Goal: Find specific page/section: Find specific page/section

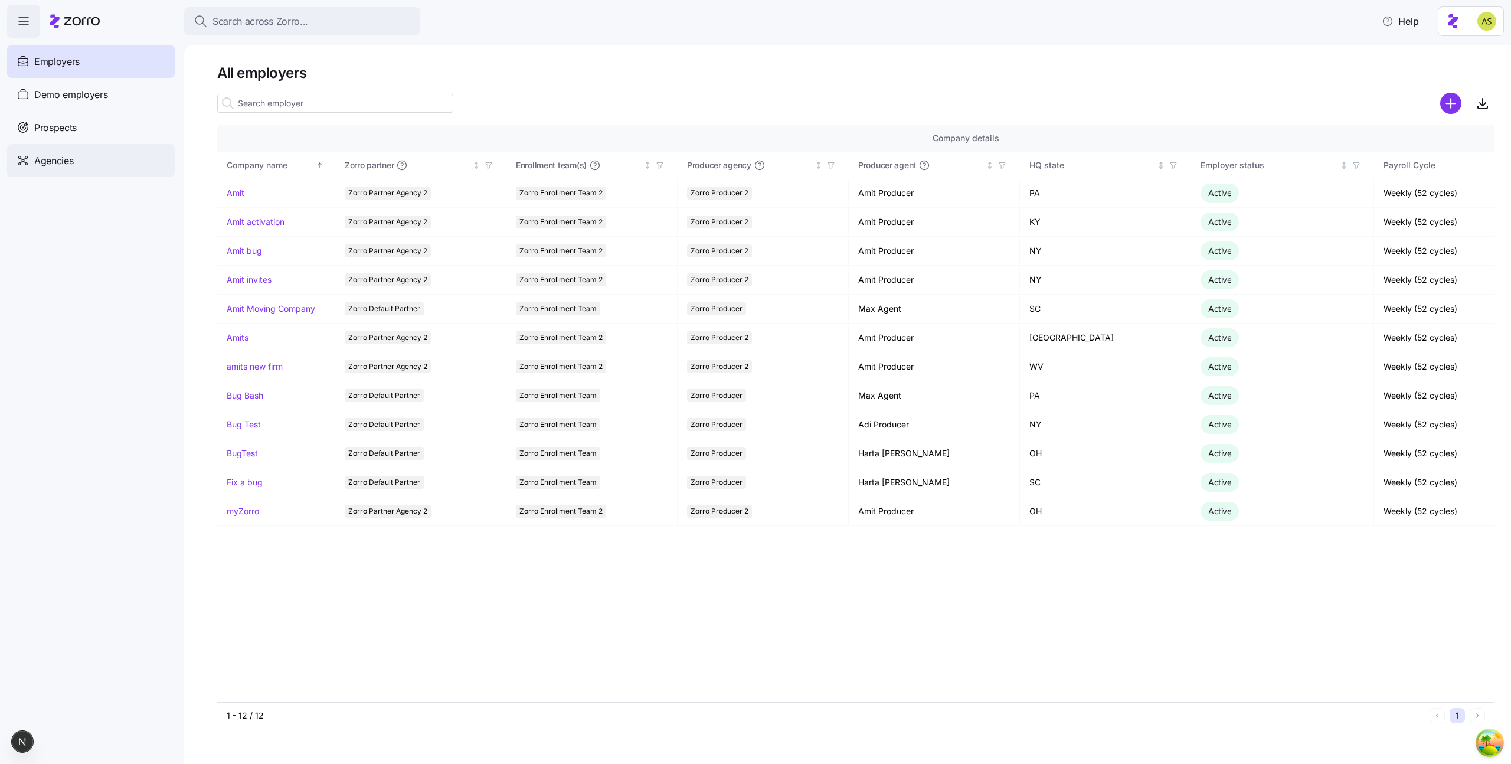
click at [89, 164] on div "Agencies" at bounding box center [91, 160] width 168 height 33
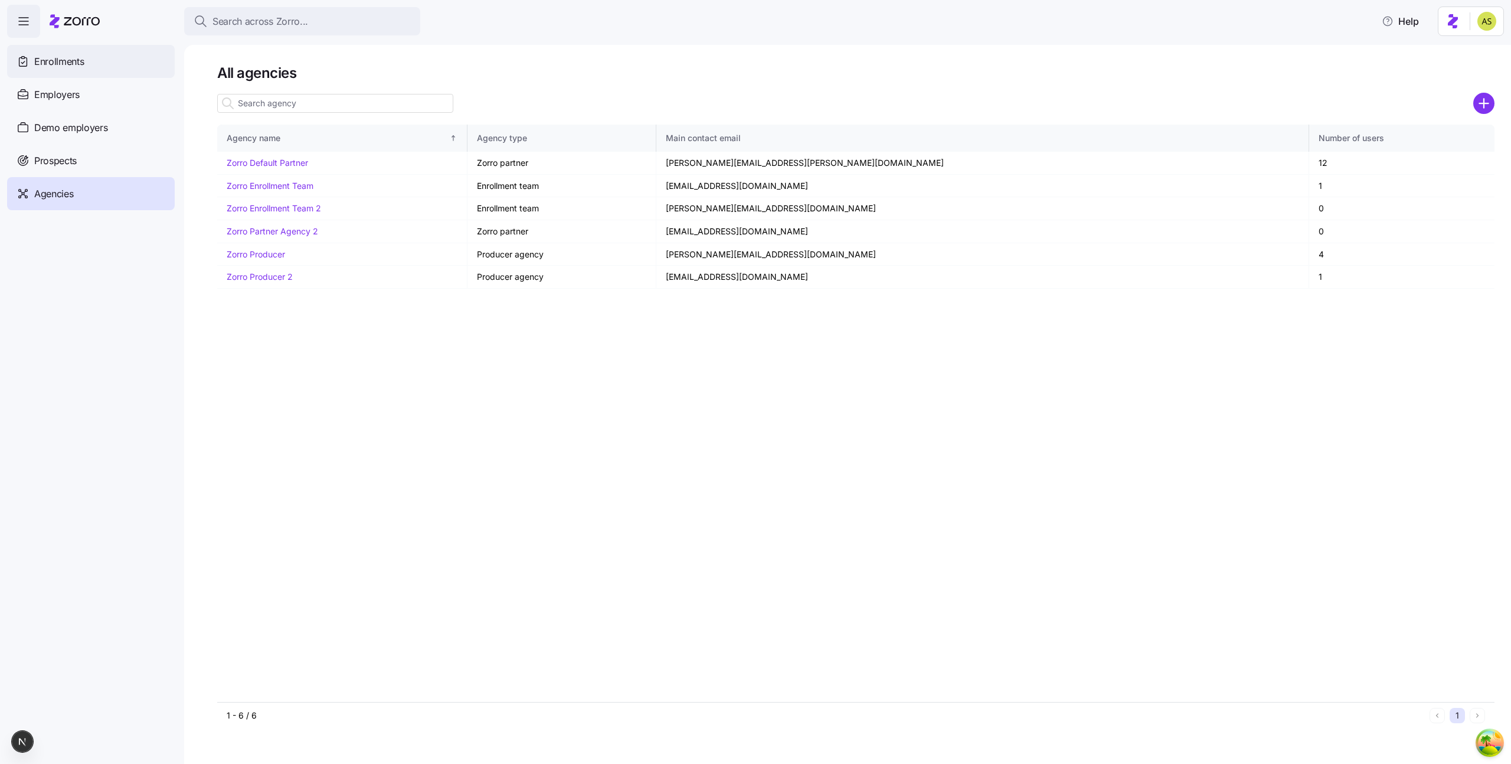
click at [99, 51] on div "Enrollments" at bounding box center [91, 61] width 168 height 33
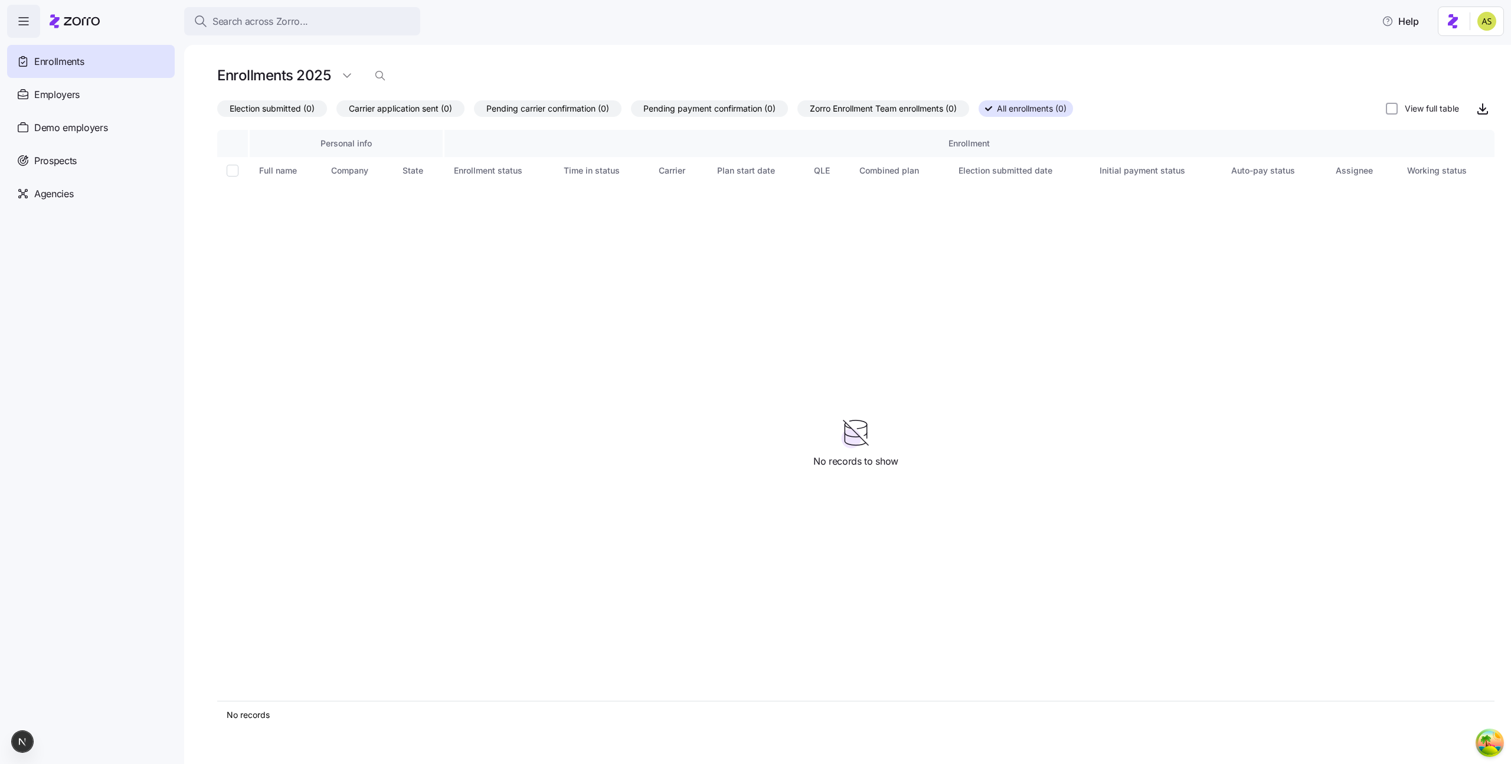
click at [1085, 318] on div "Personal info Enrollment Full name Company State Enrollment status Time in stat…" at bounding box center [855, 415] width 1277 height 571
click at [452, 391] on div "Personal info Enrollment Full name Company State Enrollment status Time in stat…" at bounding box center [855, 415] width 1277 height 571
